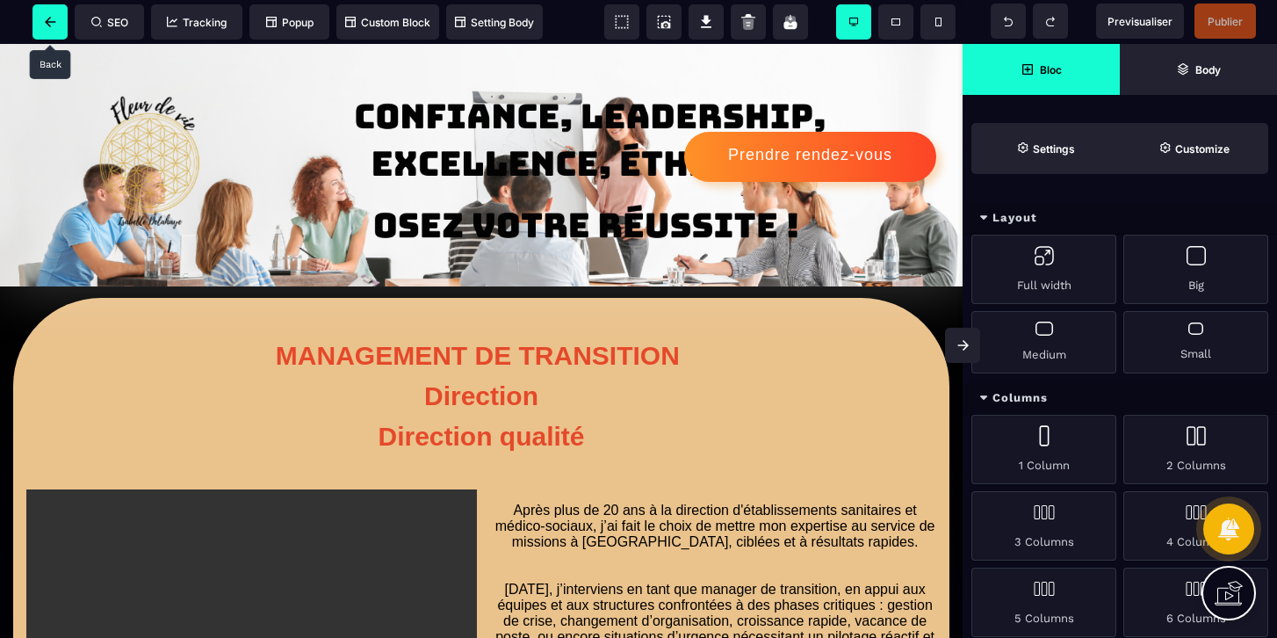
click at [47, 26] on icon at bounding box center [50, 22] width 11 height 11
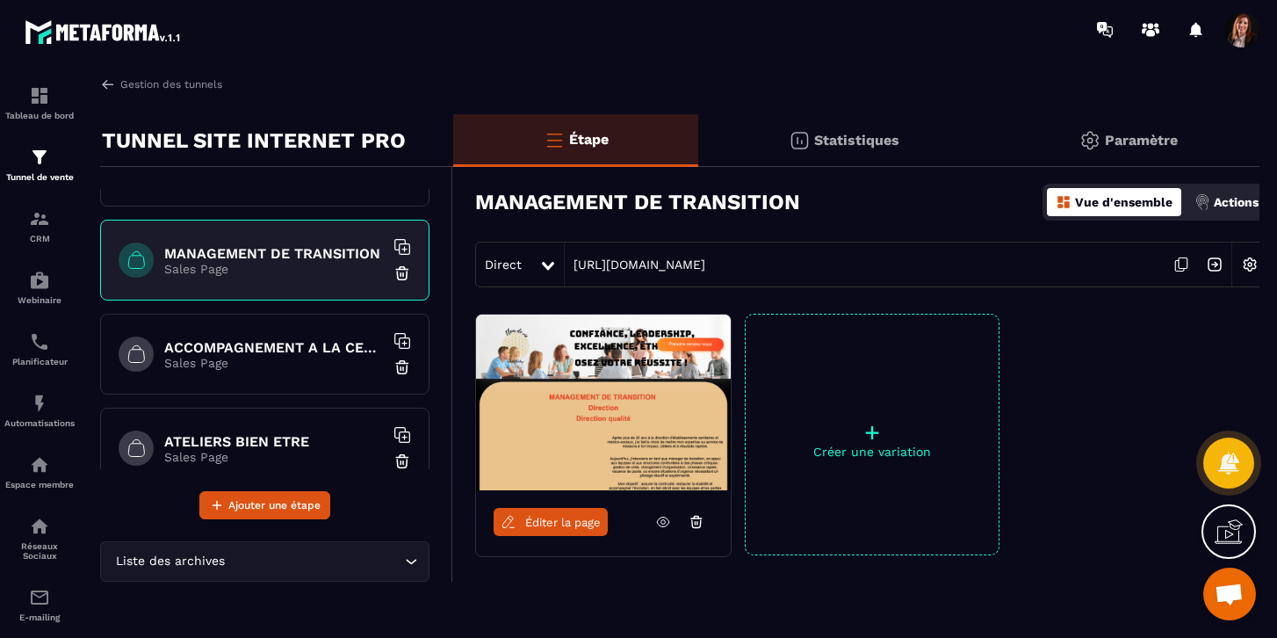
scroll to position [350, 0]
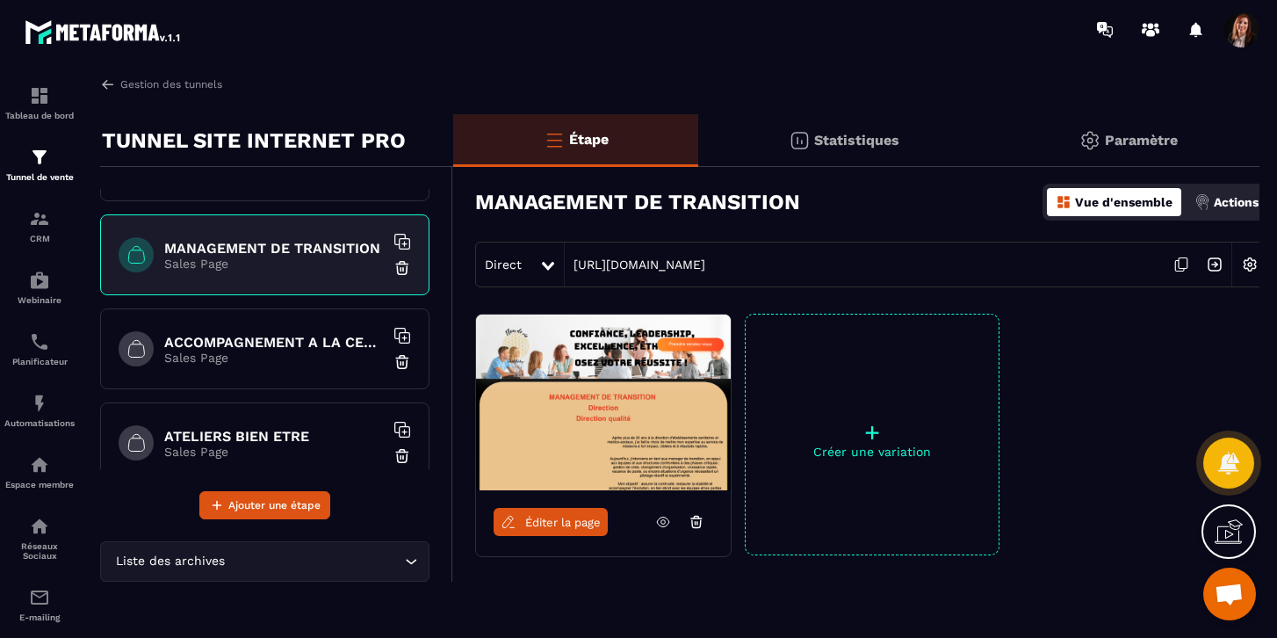
click at [233, 357] on p "Sales Page" at bounding box center [274, 357] width 220 height 14
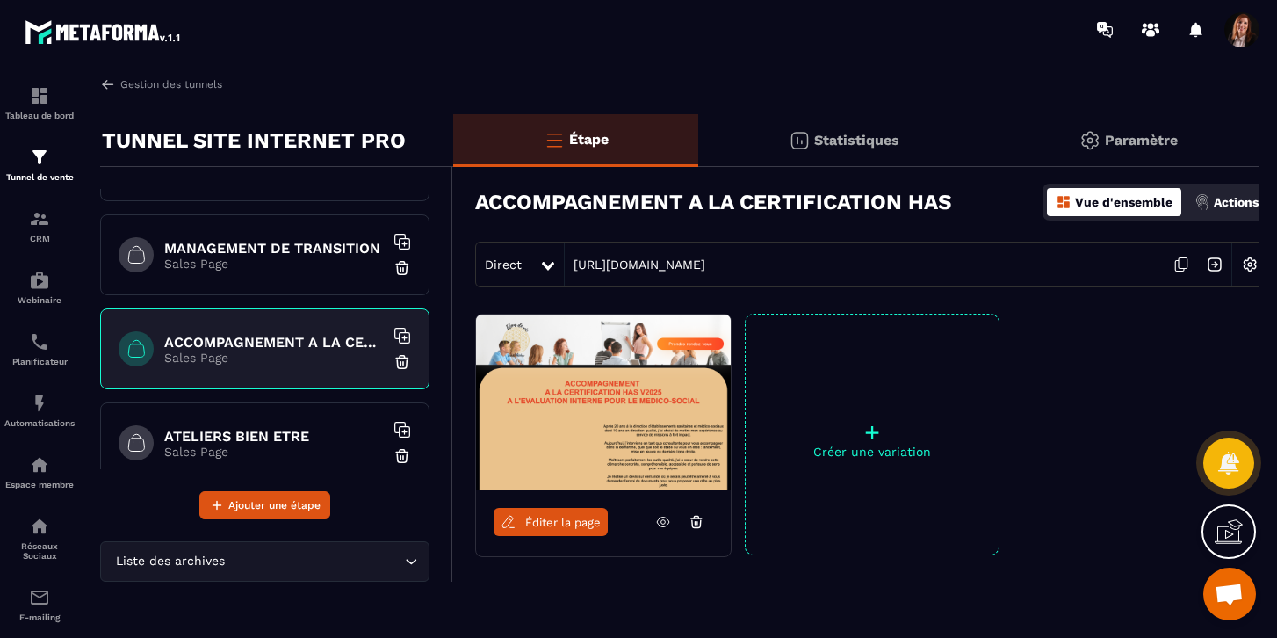
click at [569, 519] on span "Éditer la page" at bounding box center [563, 522] width 76 height 13
